Goal: Task Accomplishment & Management: Use online tool/utility

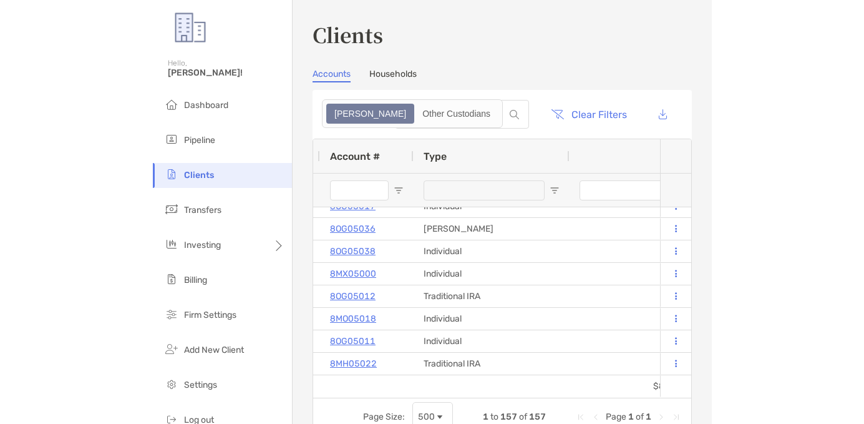
scroll to position [4, 0]
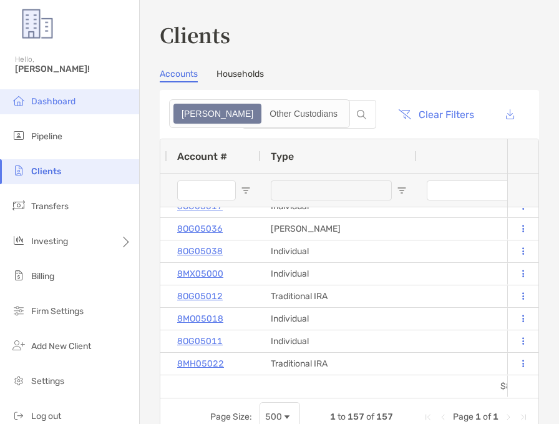
click at [75, 100] on li "Dashboard" at bounding box center [69, 101] width 139 height 25
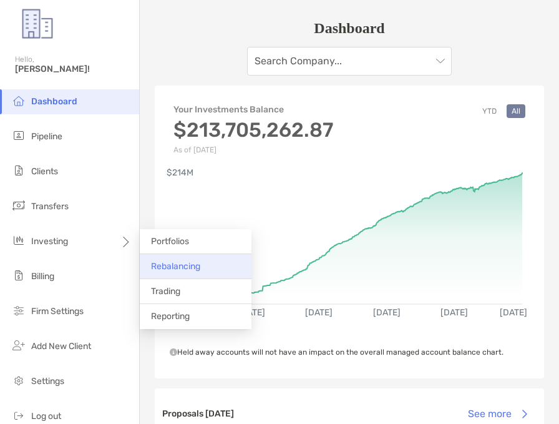
click at [167, 269] on span "Rebalancing" at bounding box center [175, 266] width 49 height 11
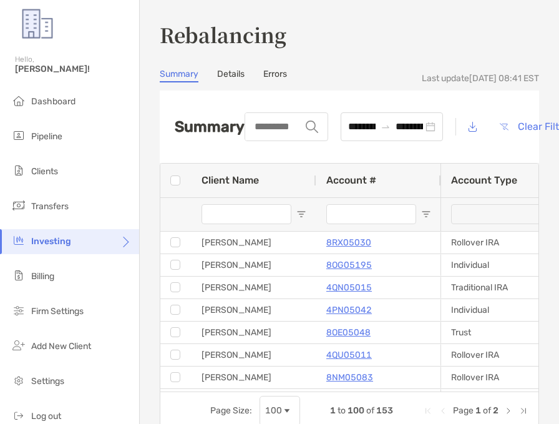
click at [345, 71] on div "Summary Details Errors" at bounding box center [349, 76] width 379 height 14
click at [240, 75] on link "Details" at bounding box center [230, 76] width 27 height 14
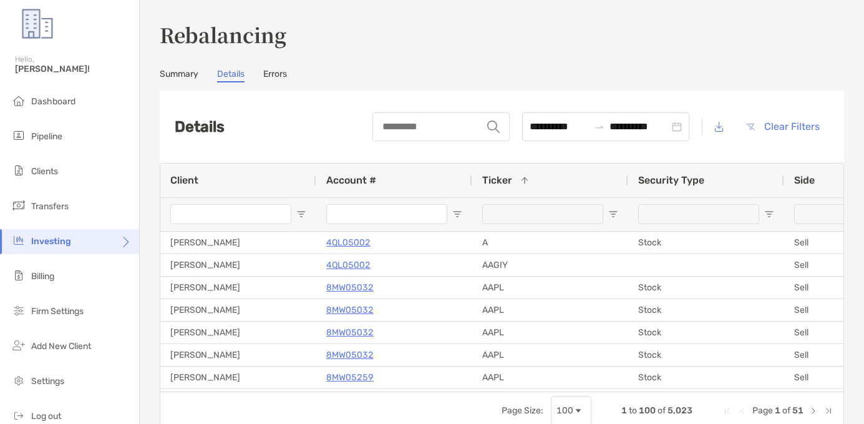
click at [184, 76] on link "Summary" at bounding box center [179, 76] width 39 height 14
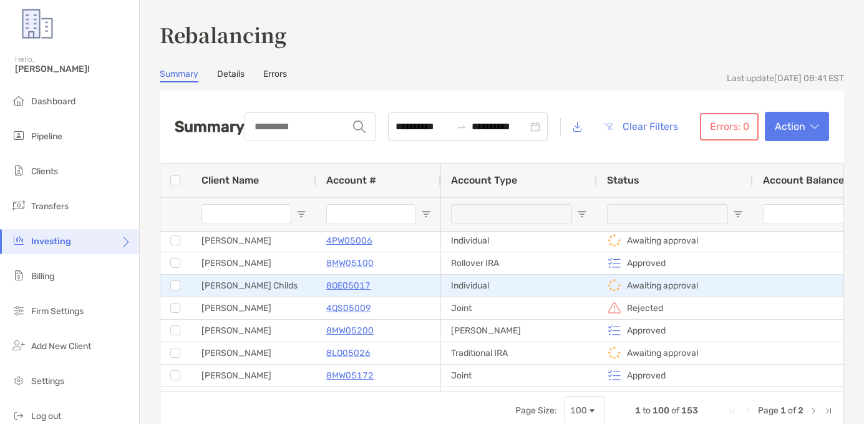
scroll to position [1681, 0]
